Goal: Information Seeking & Learning: Learn about a topic

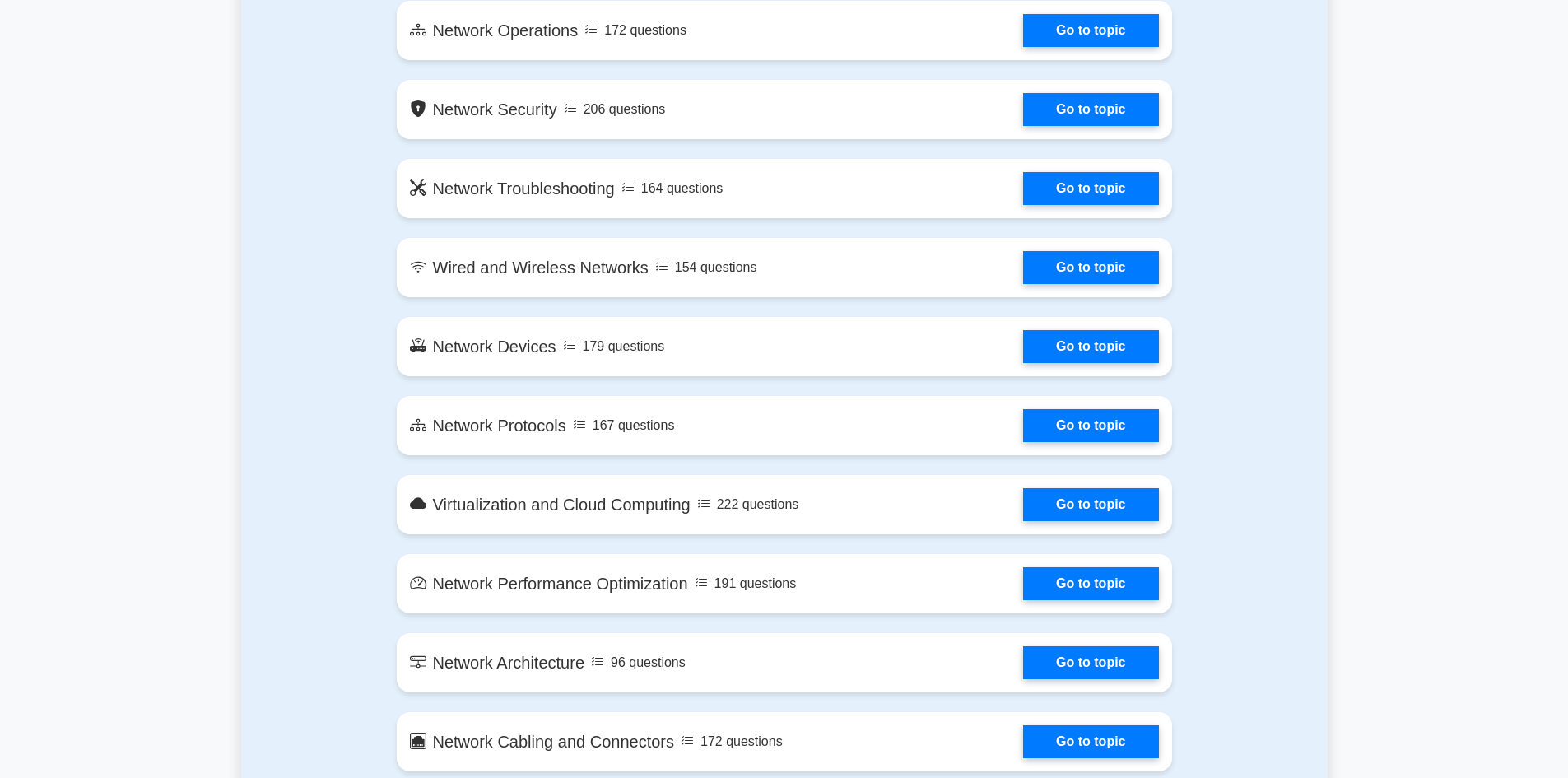
scroll to position [824, 0]
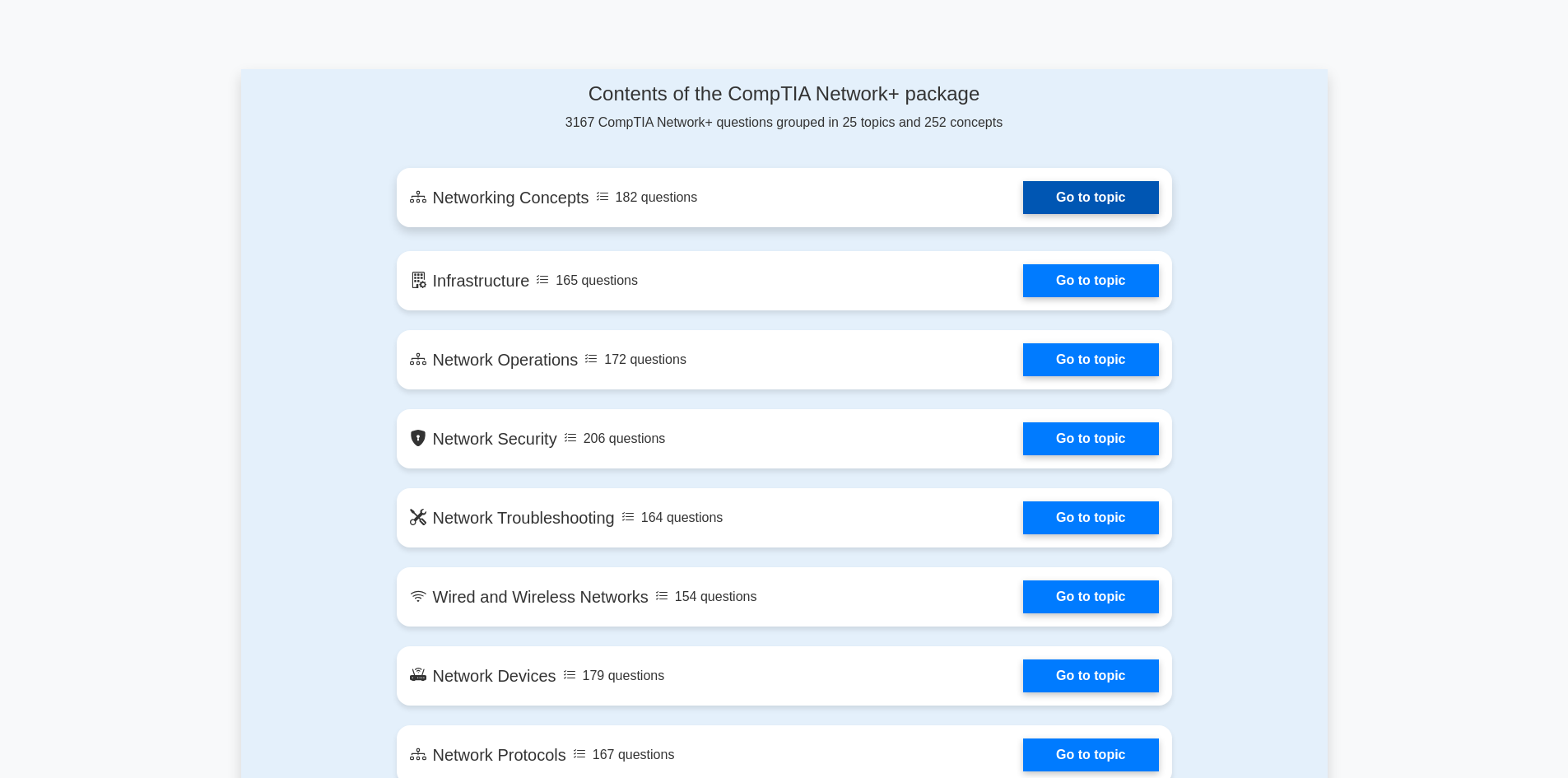
click at [1104, 205] on link "Go to topic" at bounding box center [1091, 197] width 135 height 33
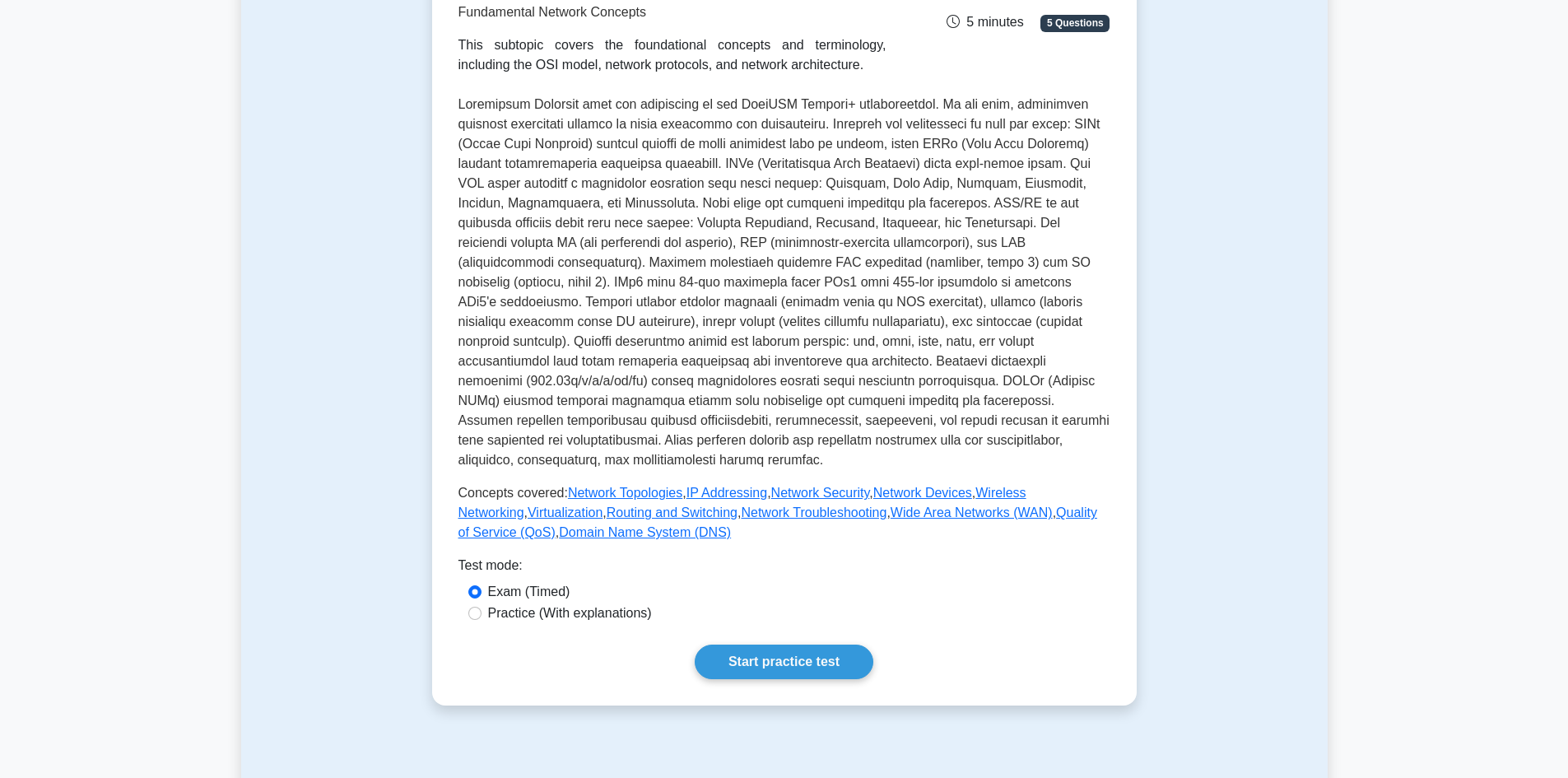
scroll to position [412, 0]
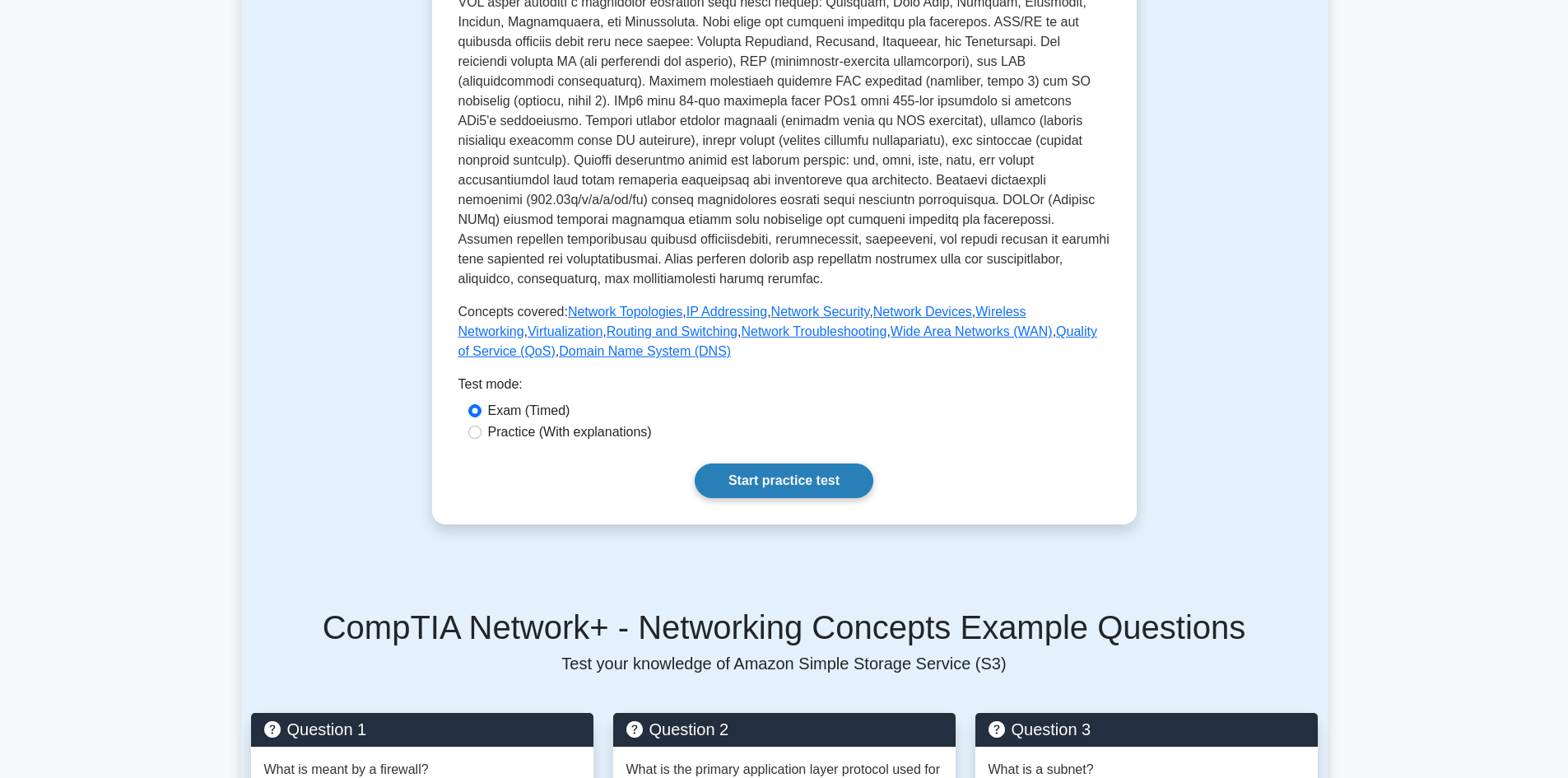
click at [736, 463] on link "Start practice test" at bounding box center [784, 480] width 179 height 35
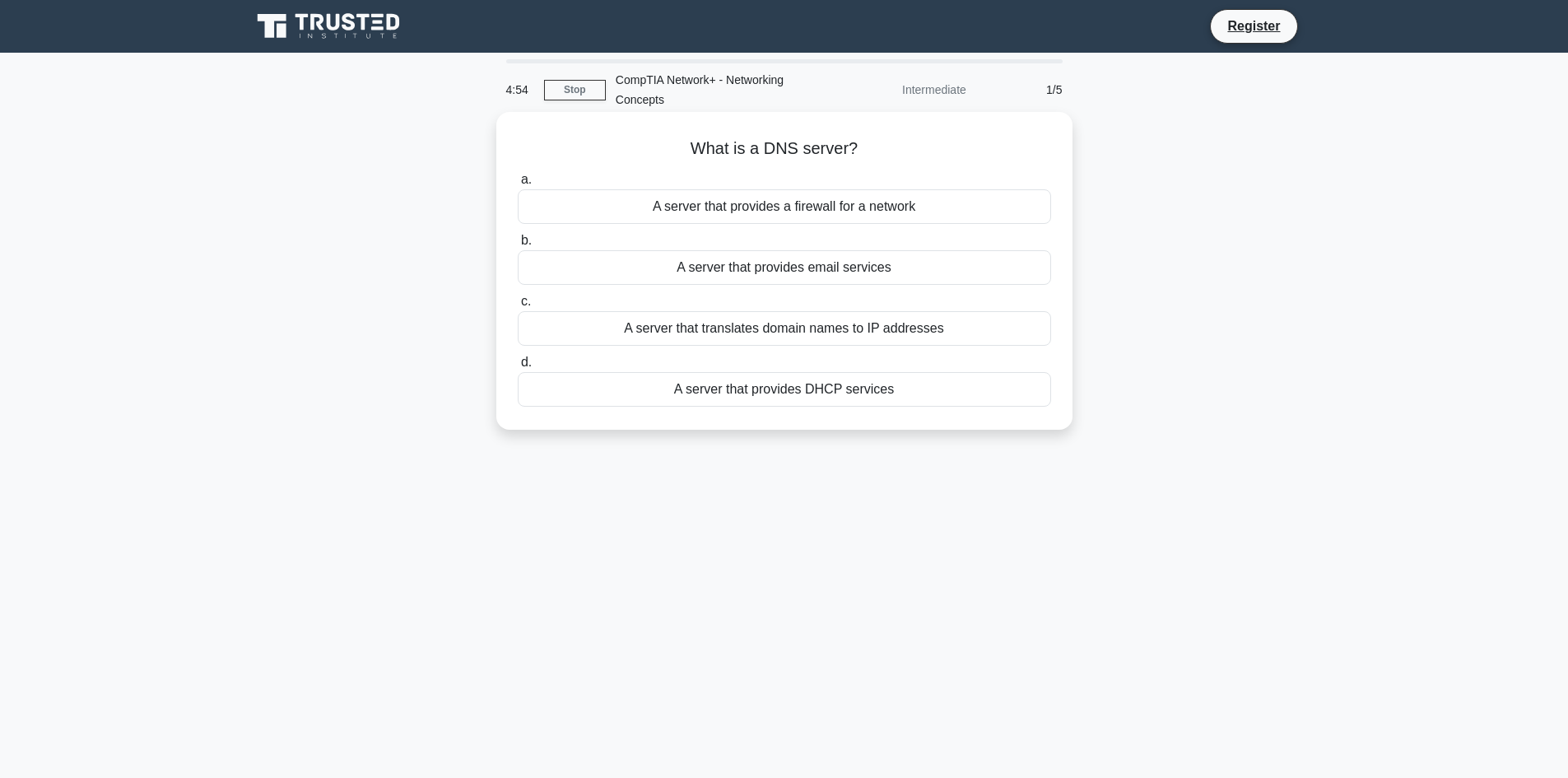
click at [781, 332] on div "A server that translates domain names to IP addresses" at bounding box center [784, 328] width 534 height 35
click at [518, 308] on input "c. A server that translates domain names to IP addresses" at bounding box center [518, 302] width 0 height 11
click at [683, 335] on div "A security protocol for wireless networks" at bounding box center [784, 328] width 534 height 35
click at [518, 308] on input "c. A security protocol for wireless networks" at bounding box center [518, 302] width 0 height 11
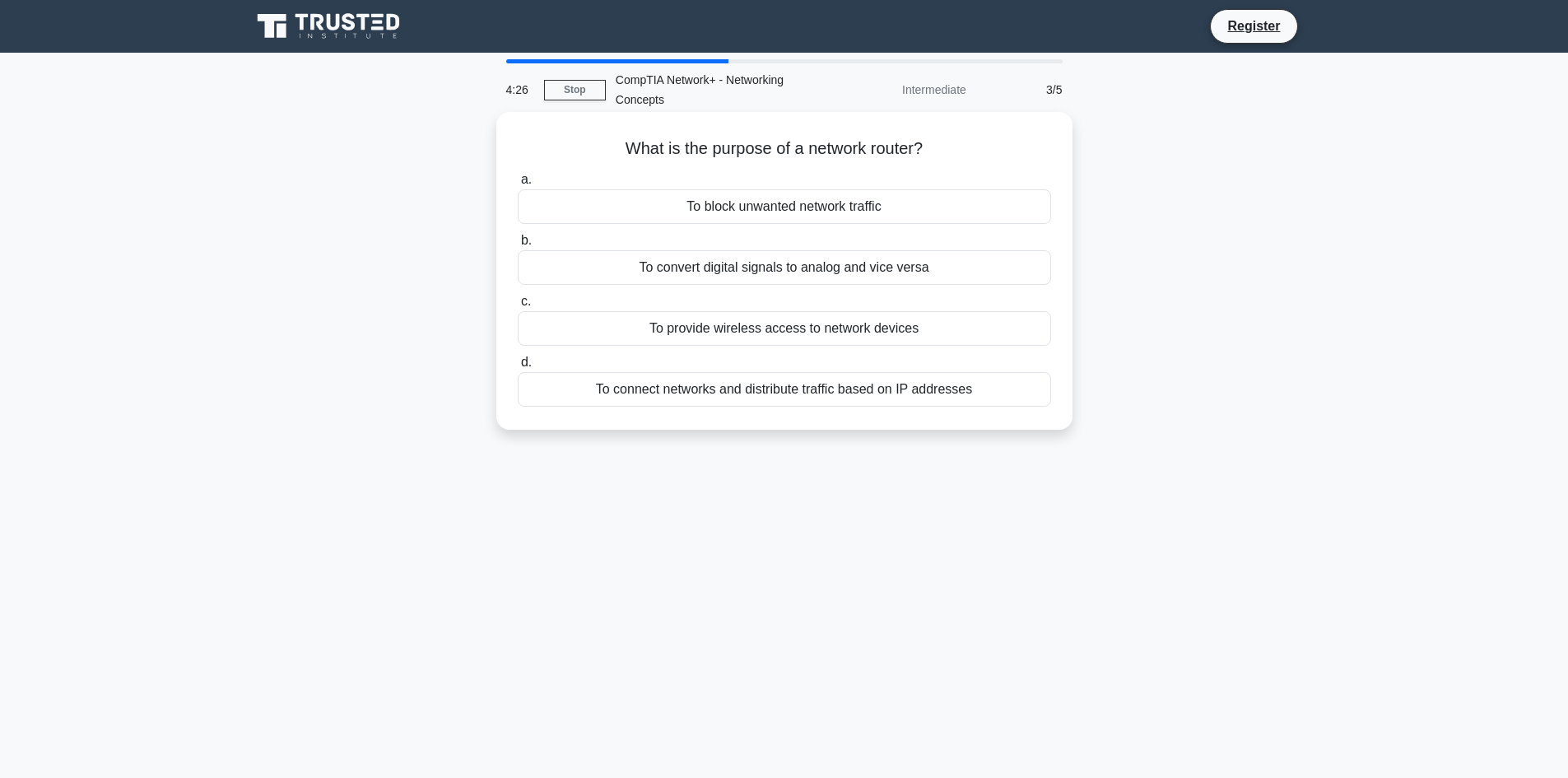
click at [764, 396] on div "To connect networks and distribute traffic based on IP addresses" at bounding box center [784, 389] width 534 height 35
click at [518, 368] on input "d. To connect networks and distribute traffic based on IP addresses" at bounding box center [518, 362] width 0 height 11
click at [850, 334] on div "To map a network address to a physical address" at bounding box center [784, 328] width 534 height 35
click at [518, 308] on input "c. To map a network address to a physical address" at bounding box center [518, 302] width 0 height 11
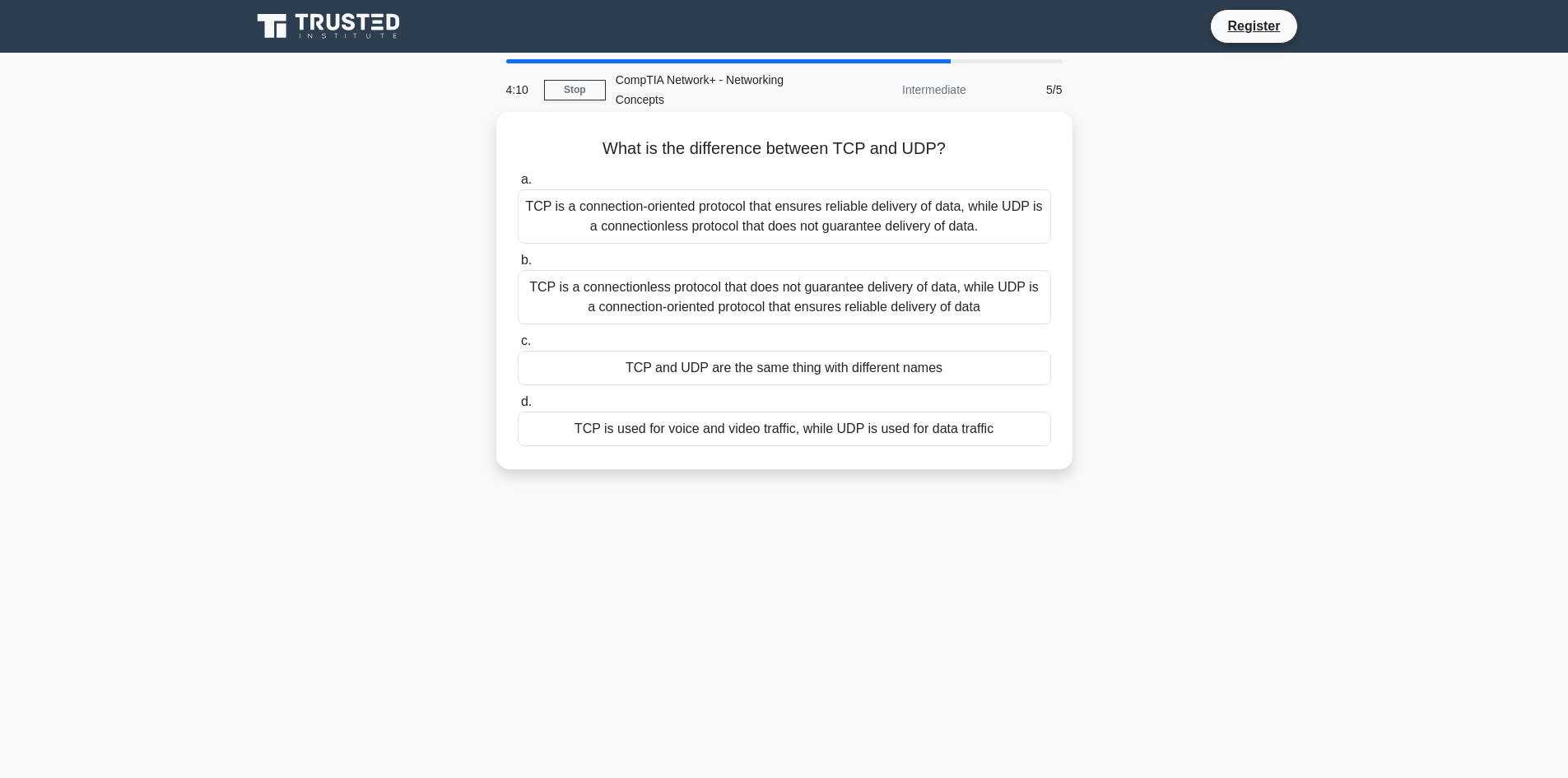
click at [788, 297] on div "TCP is a connectionless protocol that does not guarantee delivery of data, whil…" at bounding box center [784, 297] width 534 height 55
click at [518, 266] on input "b. TCP is a connectionless protocol that does not guarantee delivery of data, w…" at bounding box center [518, 260] width 0 height 11
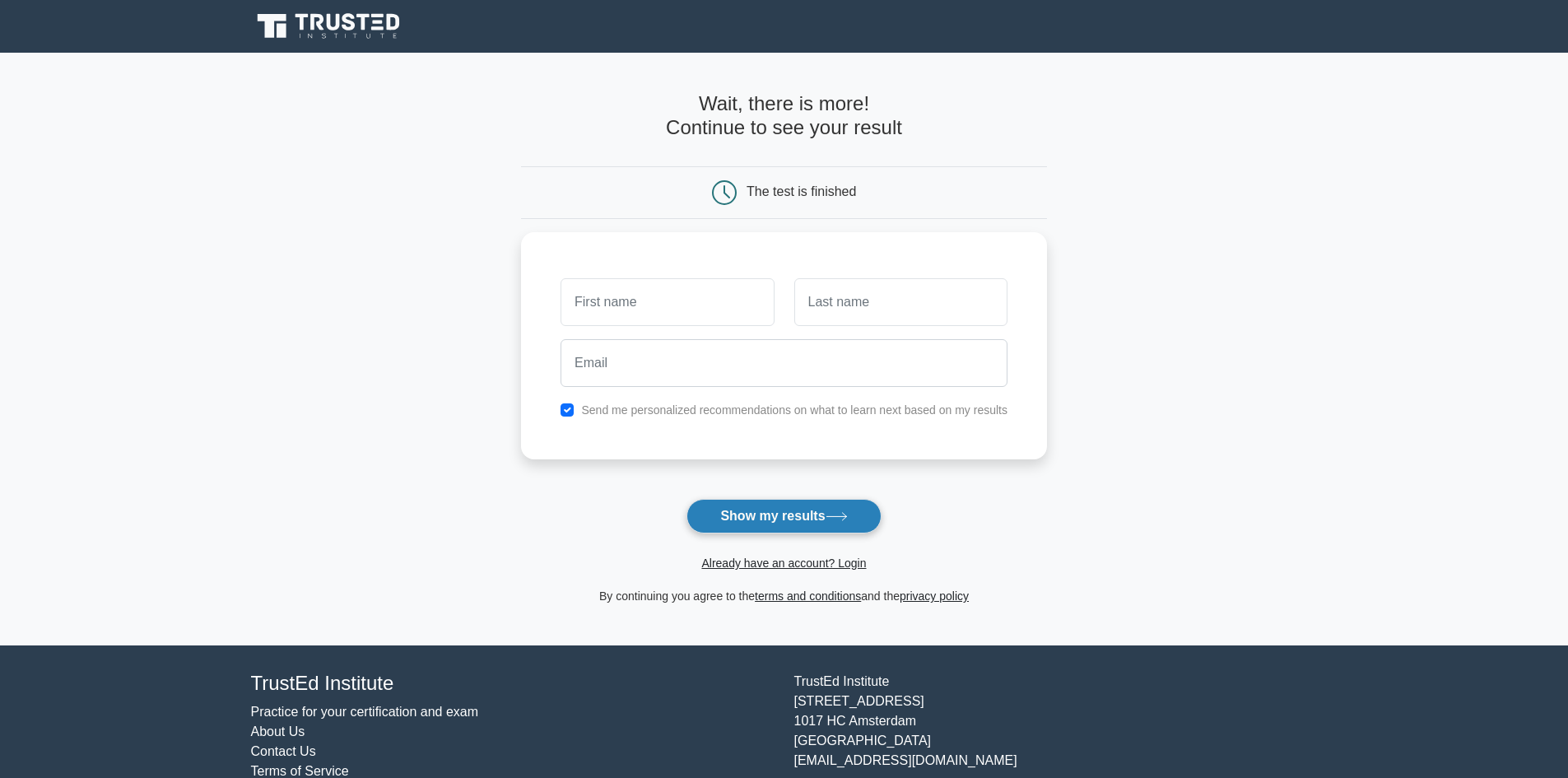
click at [755, 533] on button "Show my results" at bounding box center [784, 516] width 194 height 35
